Goal: Navigation & Orientation: Find specific page/section

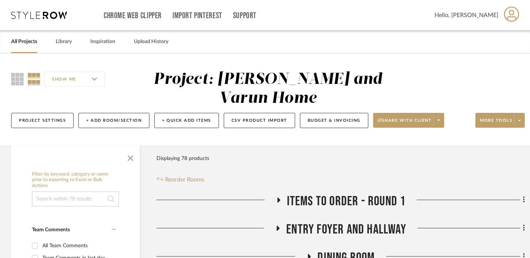
click at [31, 44] on link "All Projects" at bounding box center [24, 42] width 26 height 10
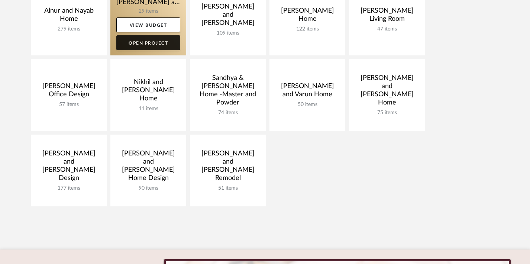
scroll to position [59, 0]
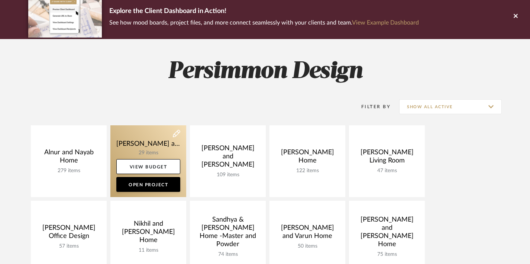
click at [145, 148] on link at bounding box center [148, 161] width 76 height 72
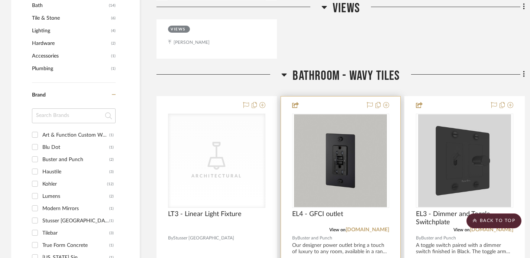
scroll to position [510, 0]
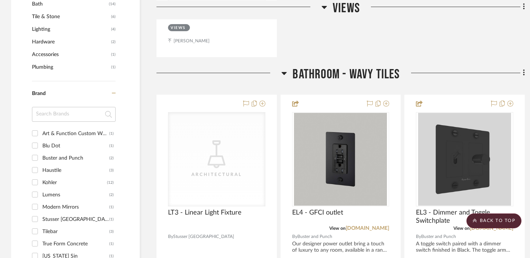
click at [283, 72] on icon at bounding box center [284, 73] width 5 height 3
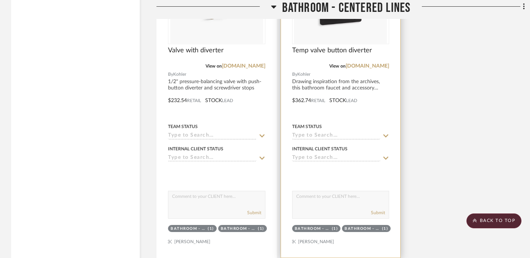
scroll to position [1497, 0]
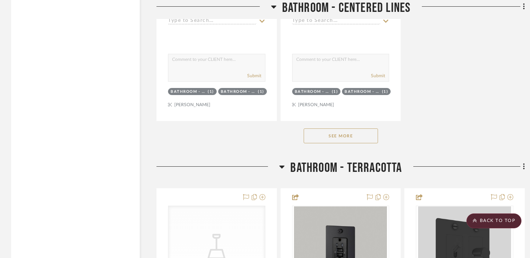
click at [355, 129] on button "See More" at bounding box center [341, 136] width 74 height 15
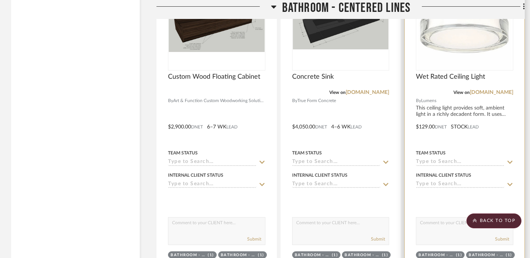
scroll to position [2570, 0]
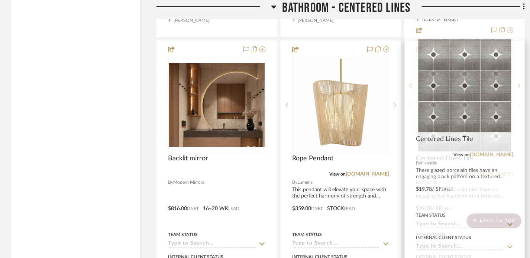
click at [491, 111] on img "0" at bounding box center [464, 105] width 93 height 93
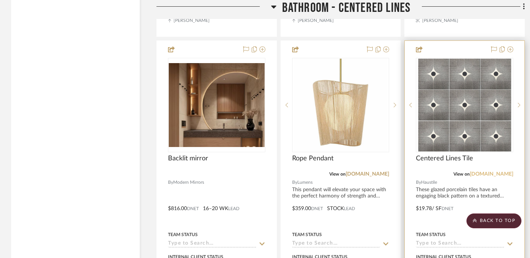
click at [494, 172] on link "[DOMAIN_NAME]" at bounding box center [491, 174] width 43 height 5
click at [502, 172] on link "[DOMAIN_NAME]" at bounding box center [491, 174] width 43 height 5
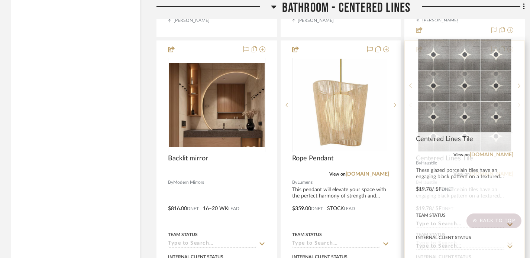
click at [490, 172] on link "[DOMAIN_NAME]" at bounding box center [491, 174] width 43 height 5
click at [500, 172] on link "[DOMAIN_NAME]" at bounding box center [491, 174] width 43 height 5
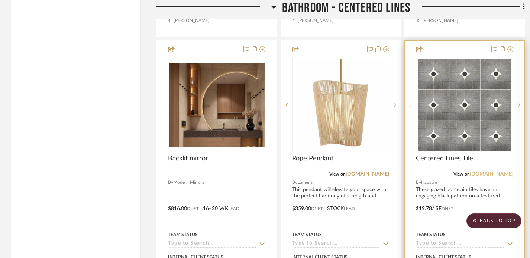
click at [493, 172] on link "[DOMAIN_NAME]" at bounding box center [491, 174] width 43 height 5
